Goal: Find specific page/section: Find specific page/section

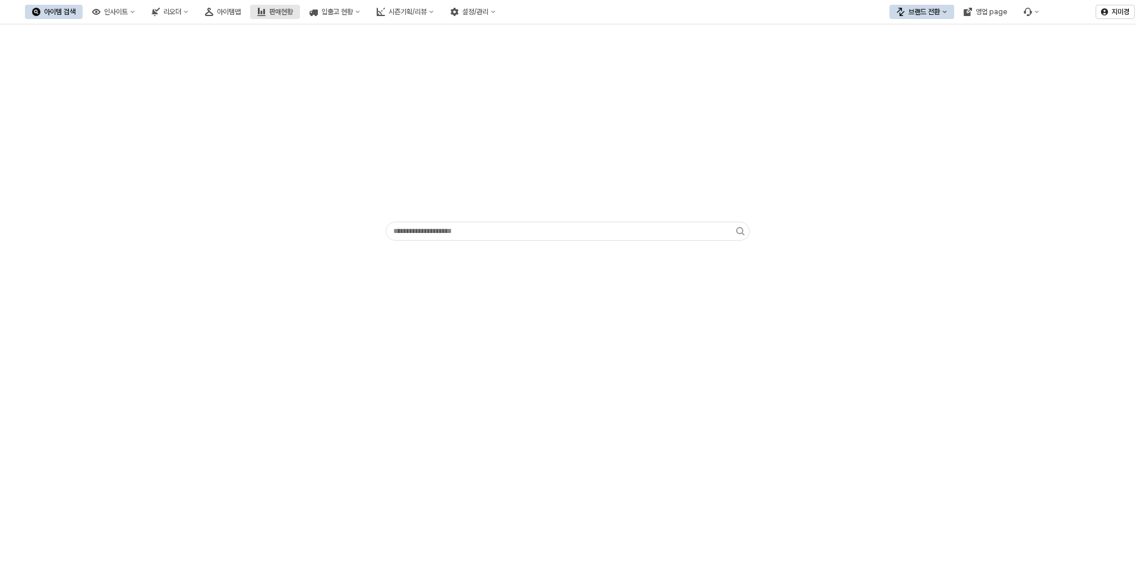
click at [293, 14] on div "판매현황" at bounding box center [281, 12] width 24 height 8
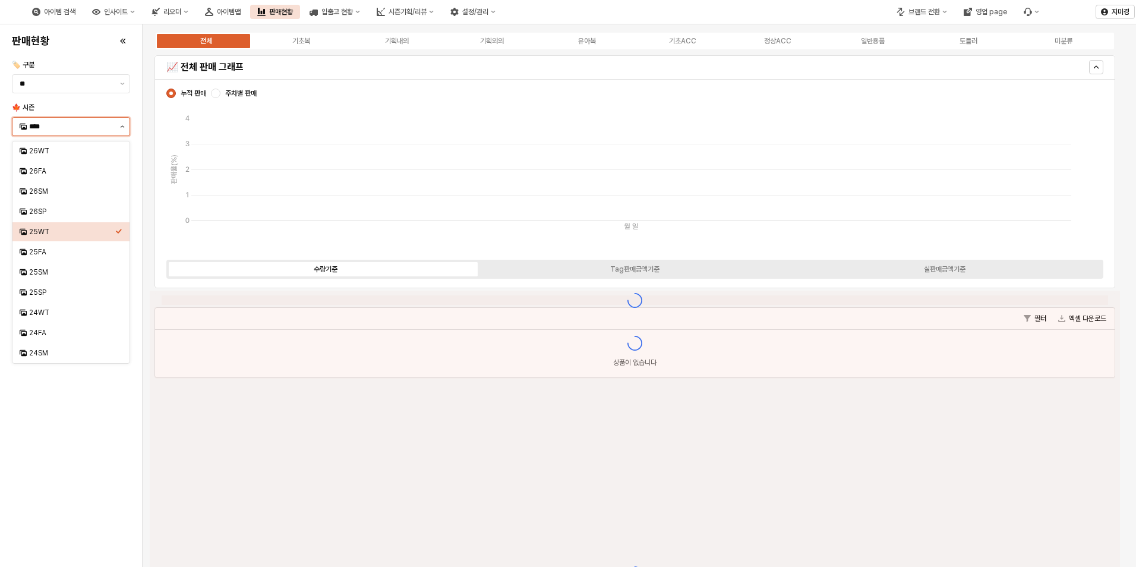
click at [120, 129] on button "제안 사항 표시" at bounding box center [122, 127] width 14 height 18
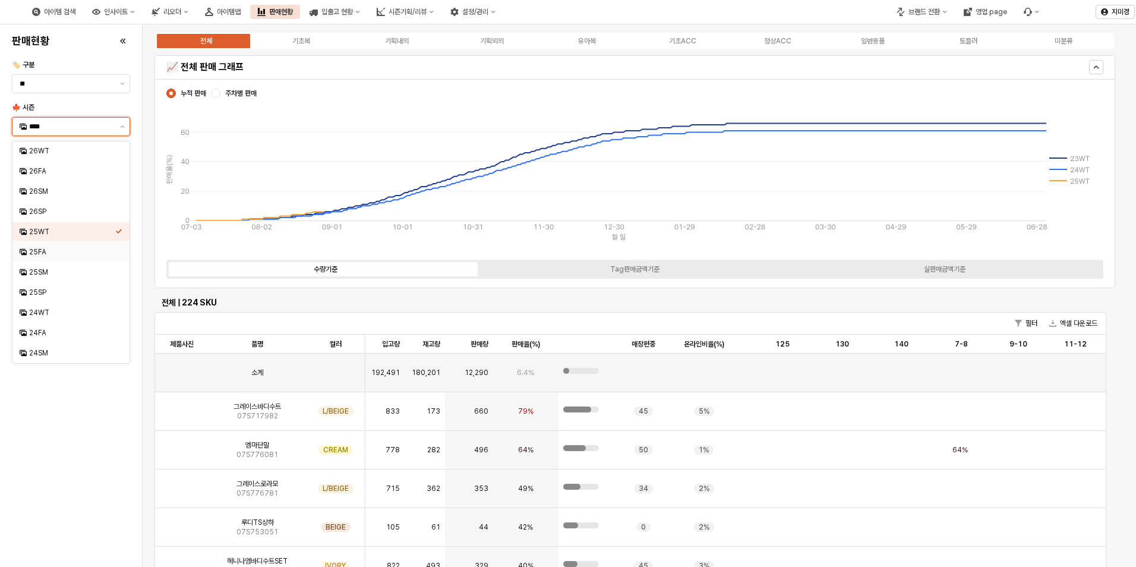
click at [52, 254] on div "25FA" at bounding box center [72, 252] width 86 height 10
type input "****"
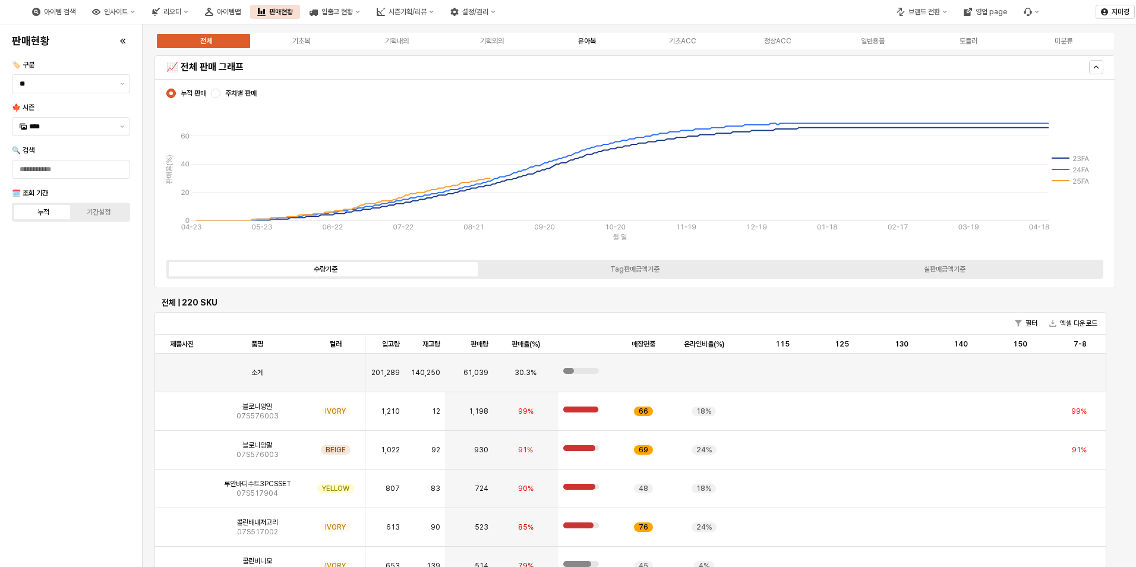
click at [579, 40] on div "유아복" at bounding box center [587, 41] width 18 height 8
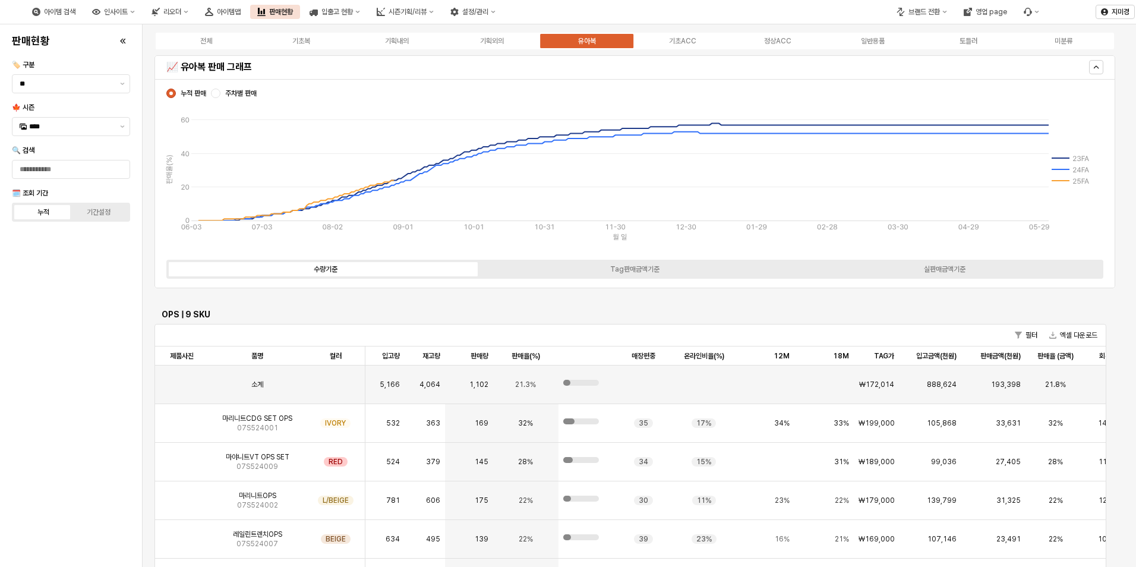
scroll to position [2970, 0]
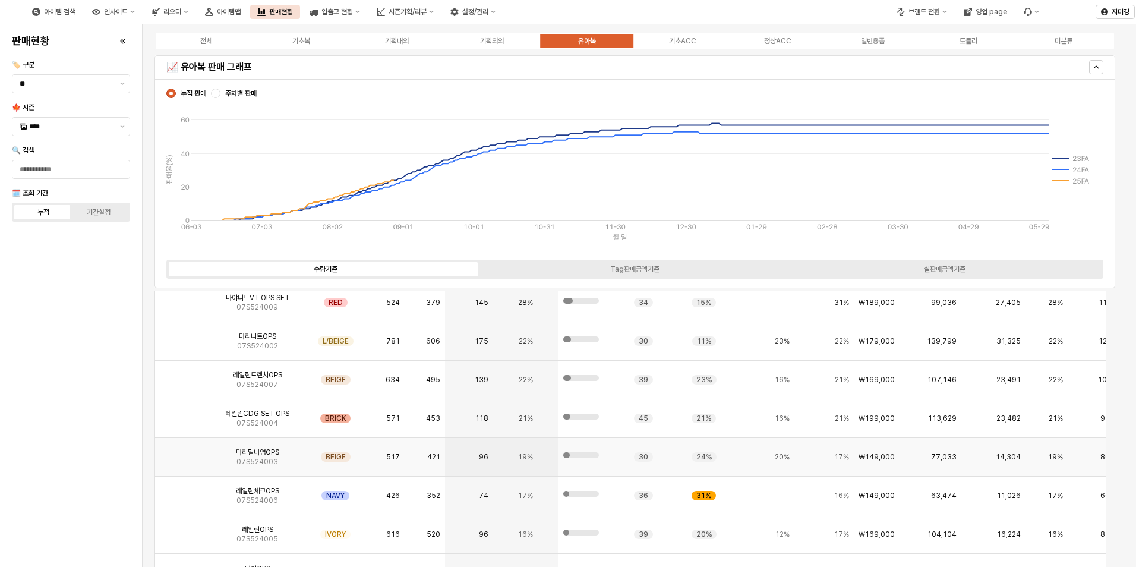
click at [182, 452] on img "App Frame" at bounding box center [182, 452] width 0 height 0
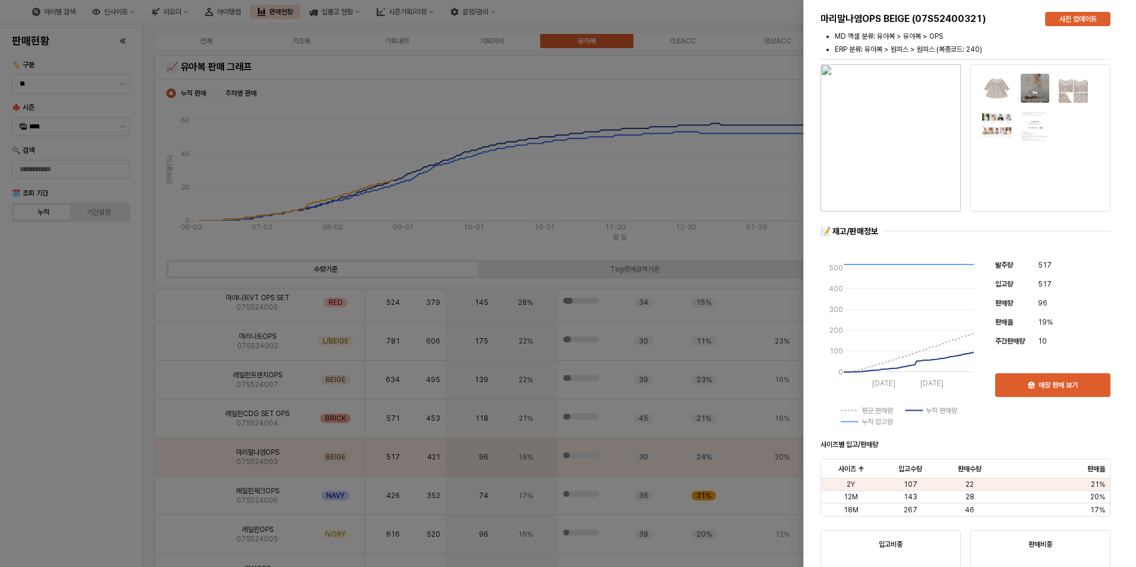
click at [61, 415] on div at bounding box center [568, 283] width 1136 height 567
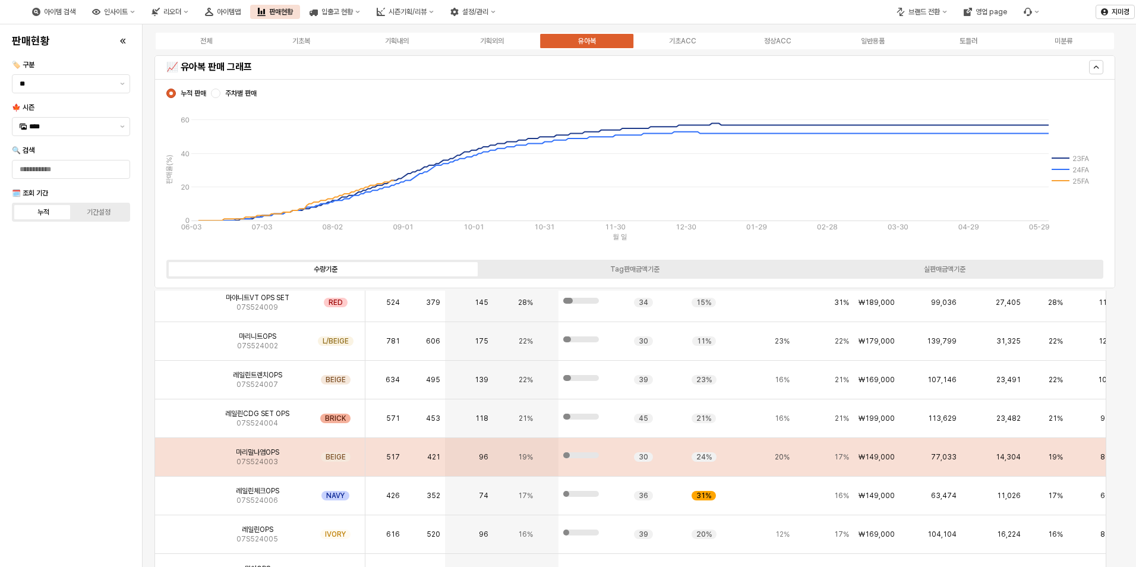
scroll to position [3029, 0]
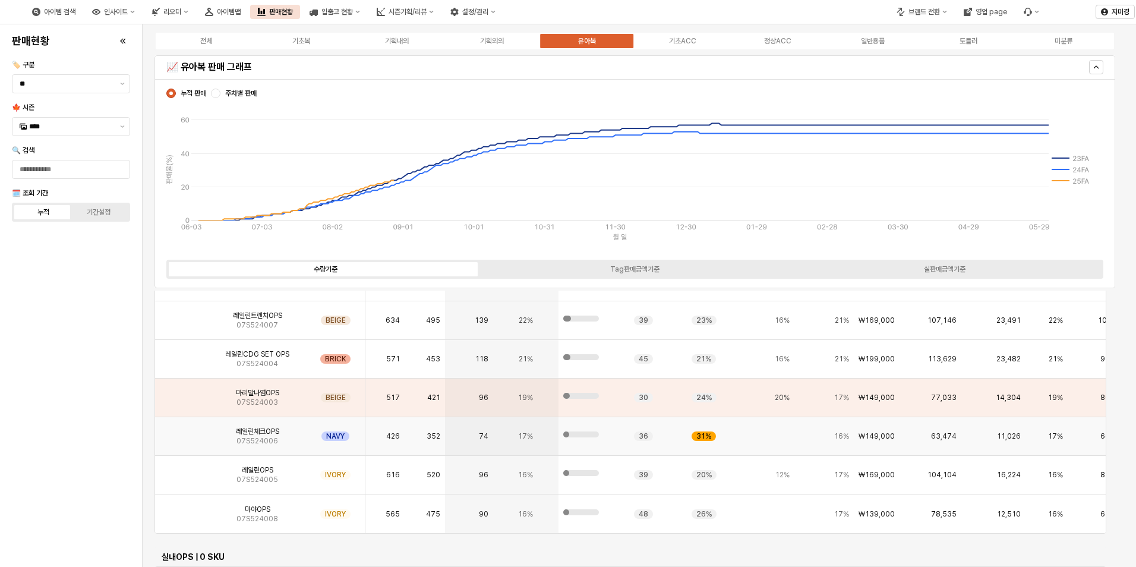
click at [182, 431] on img "App Frame" at bounding box center [182, 431] width 0 height 0
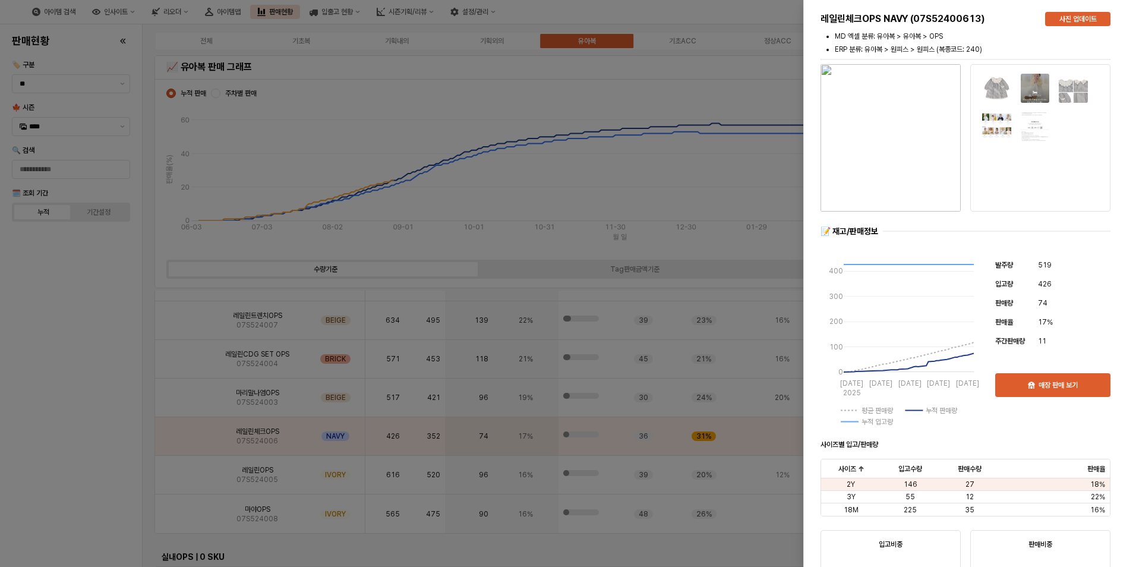
click at [100, 444] on div at bounding box center [568, 283] width 1136 height 567
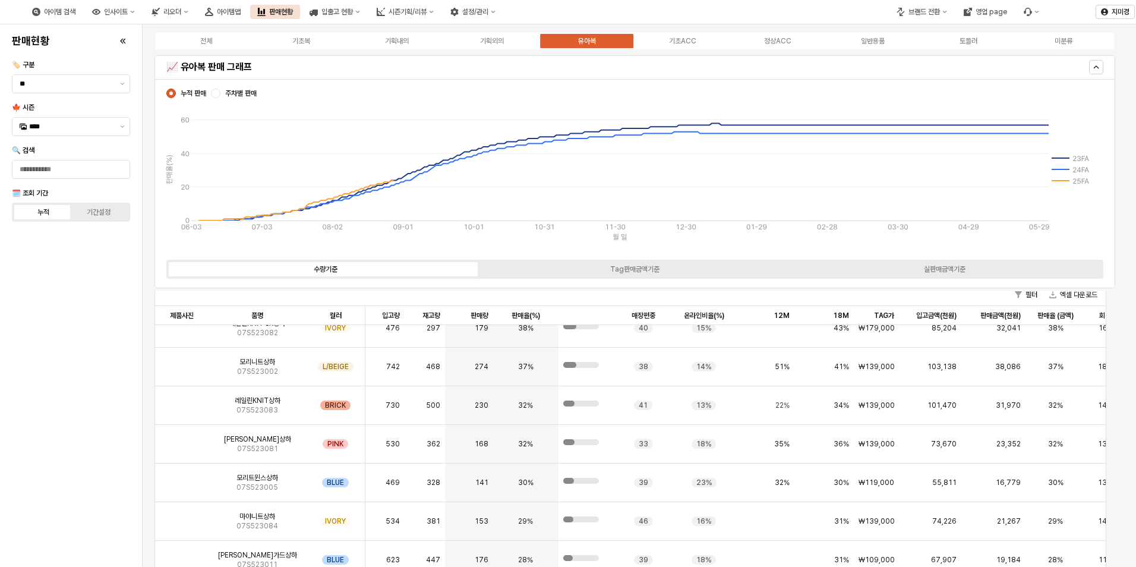
scroll to position [179, 0]
